Goal: Information Seeking & Learning: Learn about a topic

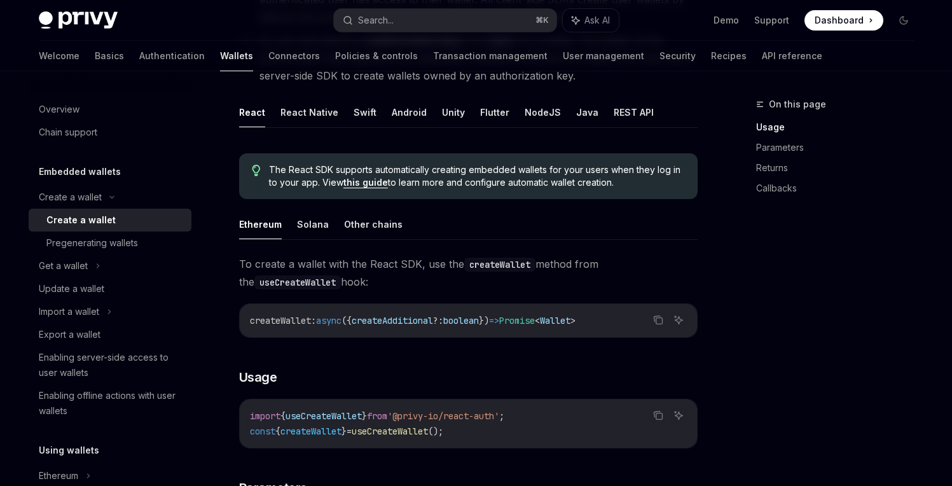
scroll to position [236, 0]
click at [315, 224] on button "Solana" at bounding box center [313, 223] width 32 height 30
click at [270, 227] on button "Ethereum" at bounding box center [260, 223] width 43 height 30
click at [315, 227] on button "Solana" at bounding box center [313, 223] width 32 height 30
click at [273, 227] on button "Ethereum" at bounding box center [260, 223] width 43 height 30
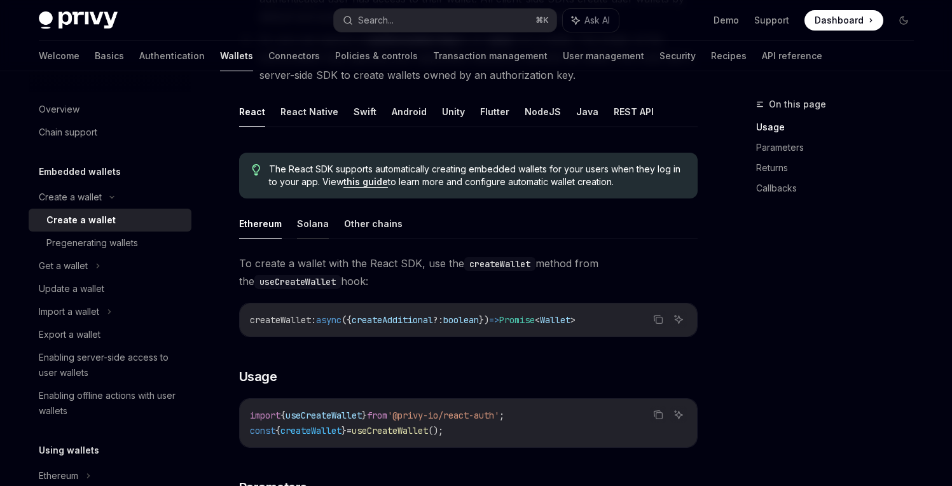
click at [301, 228] on button "Solana" at bounding box center [313, 223] width 32 height 30
click at [264, 227] on button "Ethereum" at bounding box center [260, 223] width 43 height 30
click at [297, 227] on button "Solana" at bounding box center [313, 223] width 32 height 30
click at [260, 227] on button "Ethereum" at bounding box center [260, 223] width 43 height 30
type textarea "*"
